Goal: Task Accomplishment & Management: Use online tool/utility

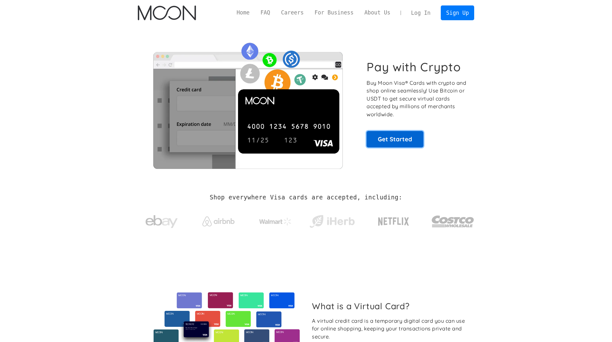
click at [410, 138] on link "Get Started" at bounding box center [395, 139] width 57 height 16
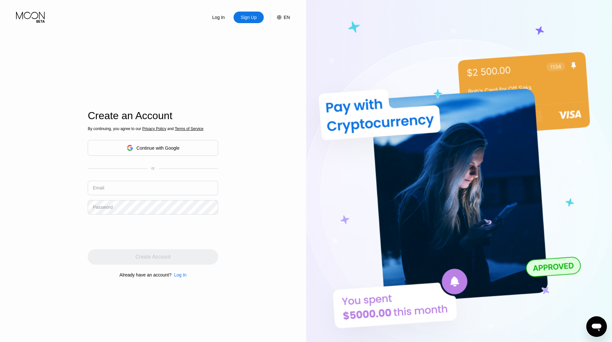
click at [146, 147] on div "Continue with Google" at bounding box center [158, 148] width 43 height 5
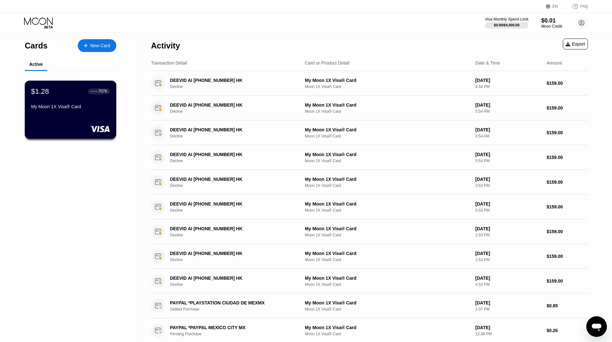
click at [62, 112] on div "My Moon 1X Visa® Card" at bounding box center [70, 108] width 79 height 8
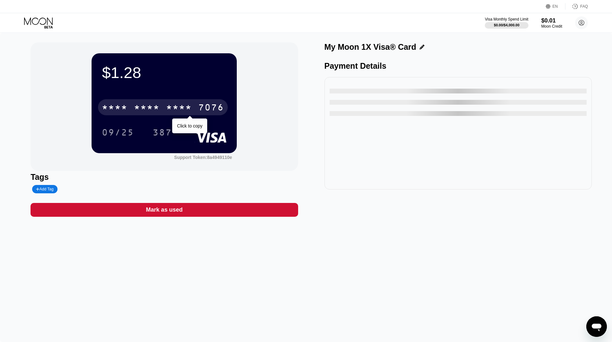
click at [154, 111] on div "* * * *" at bounding box center [147, 108] width 26 height 10
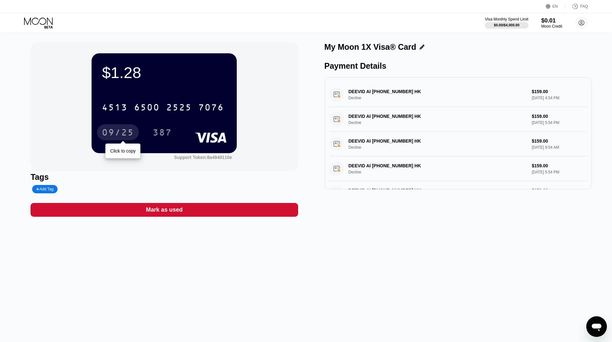
click at [117, 134] on div "09/25" at bounding box center [118, 133] width 32 height 10
